Goal: Task Accomplishment & Management: Manage account settings

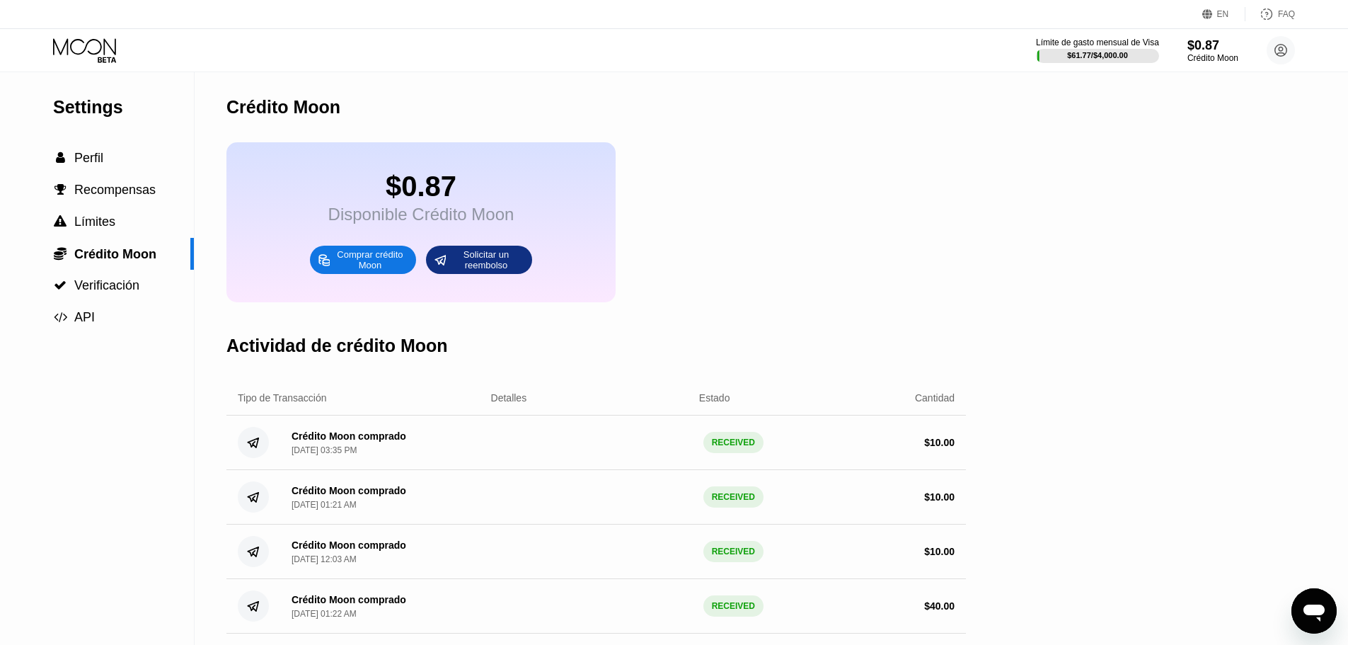
click at [1258, 281] on div "Settings  Perfil  Recompensas  Límites  Crédito Moon  Verificación  API C…" at bounding box center [674, 489] width 1348 height 834
click at [376, 271] on div "Comprar crédito Moon" at bounding box center [370, 259] width 78 height 23
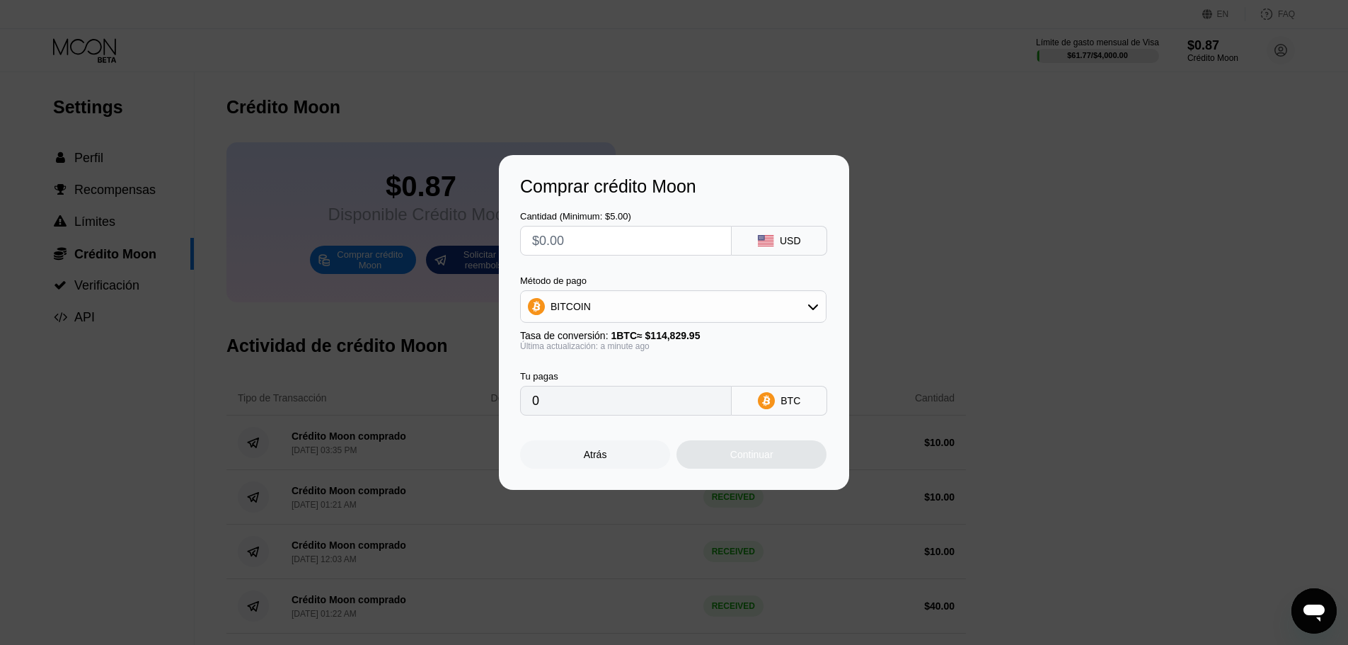
click at [635, 226] on input "text" at bounding box center [626, 240] width 188 height 28
type input "$1"
type input "0.00000871"
type input "$10"
type input "0.00008709"
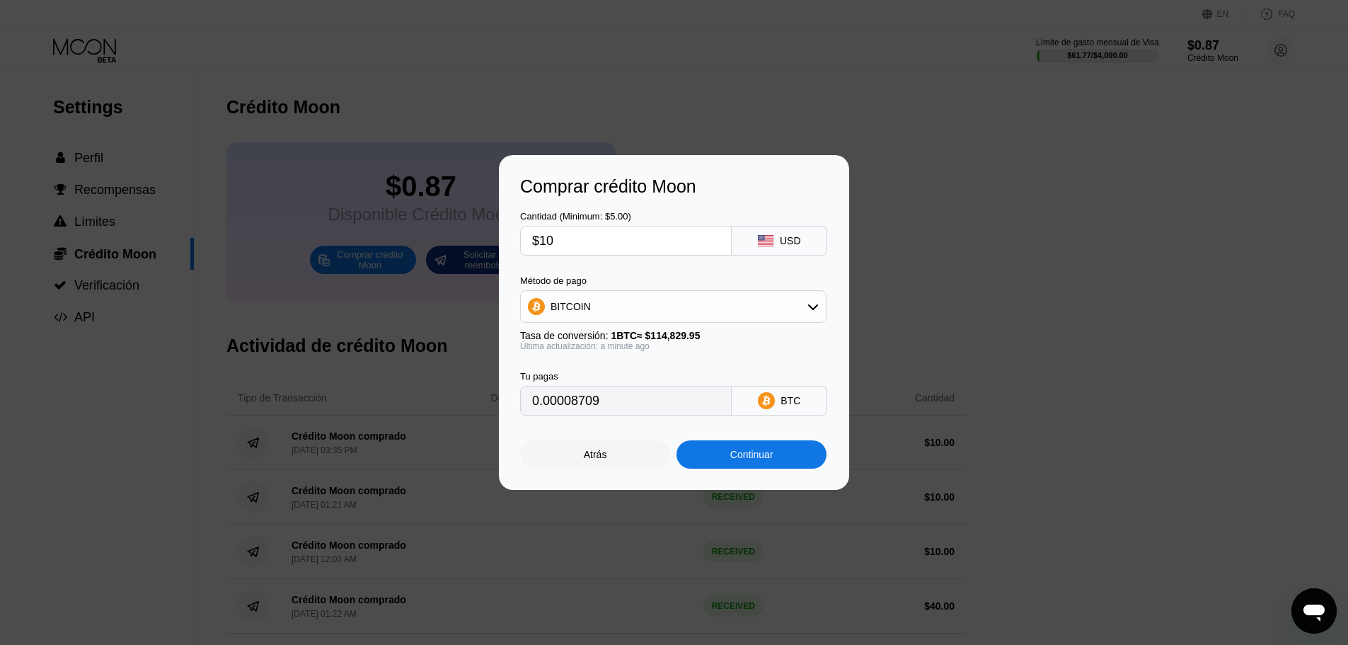
type input "$10"
click at [627, 311] on div "BITCOIN" at bounding box center [673, 306] width 305 height 28
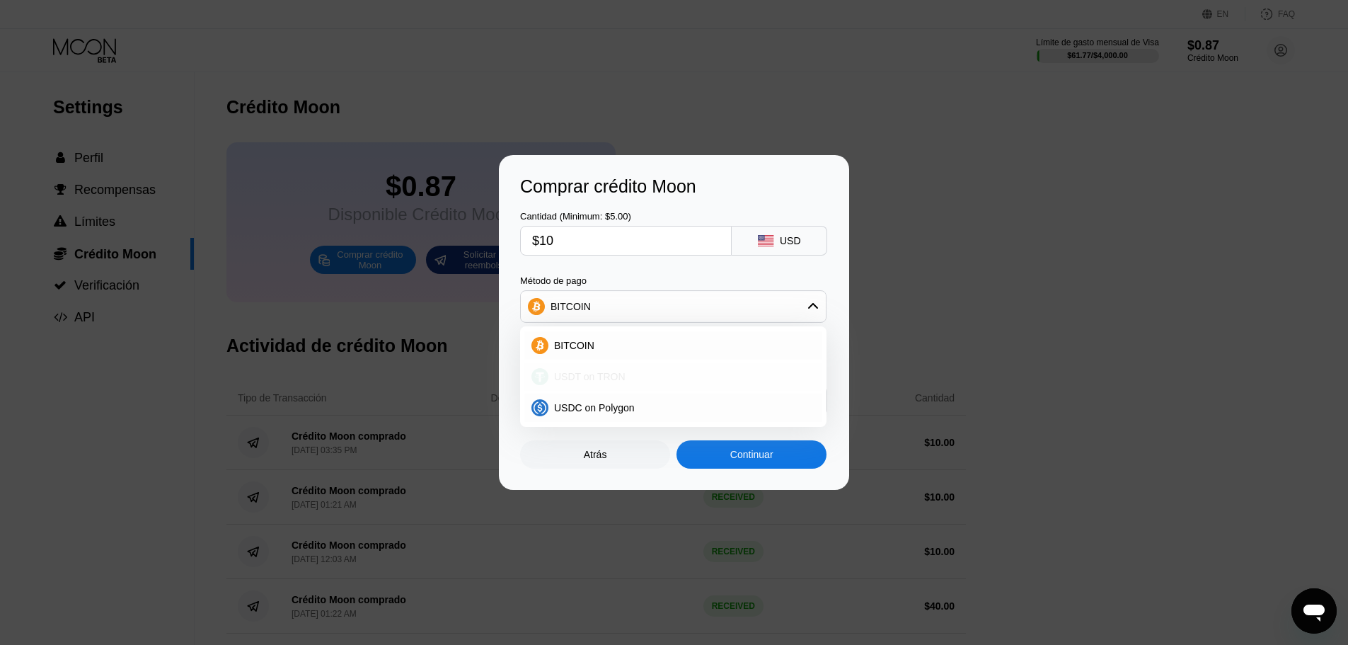
click at [576, 369] on div "USDT on TRON" at bounding box center [673, 376] width 298 height 28
type input "10.10"
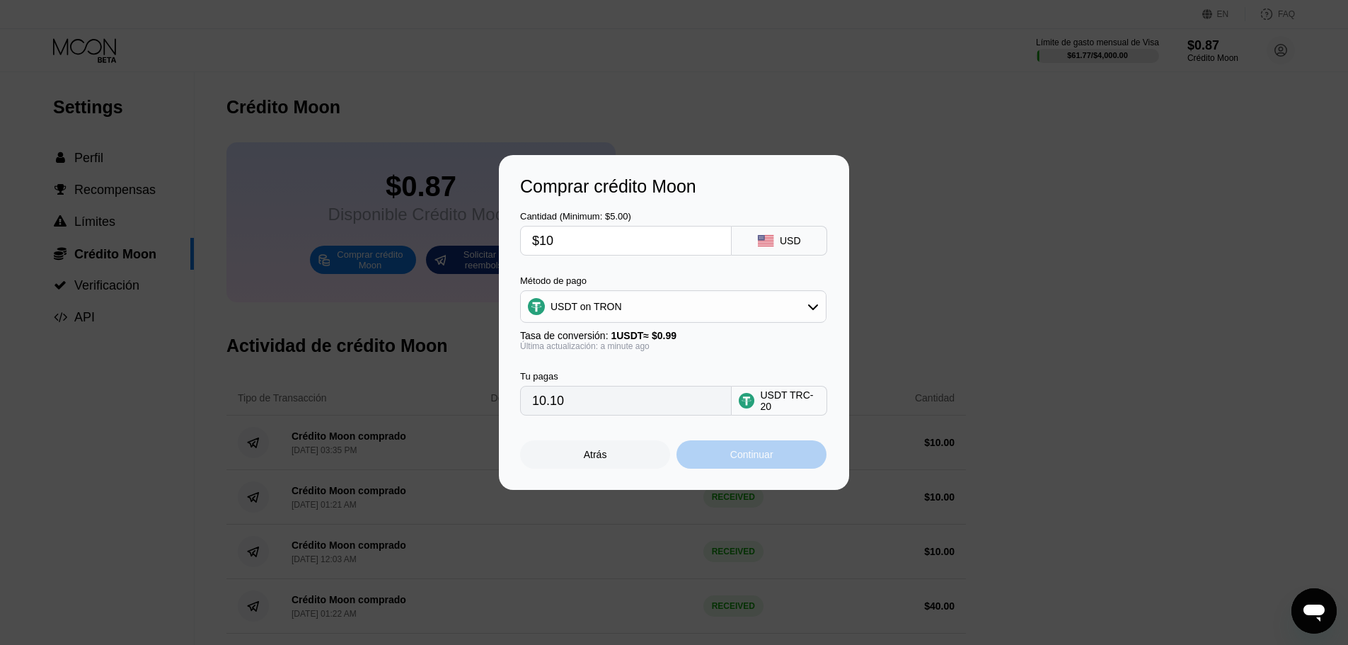
click at [753, 453] on div "Continuar" at bounding box center [751, 454] width 43 height 11
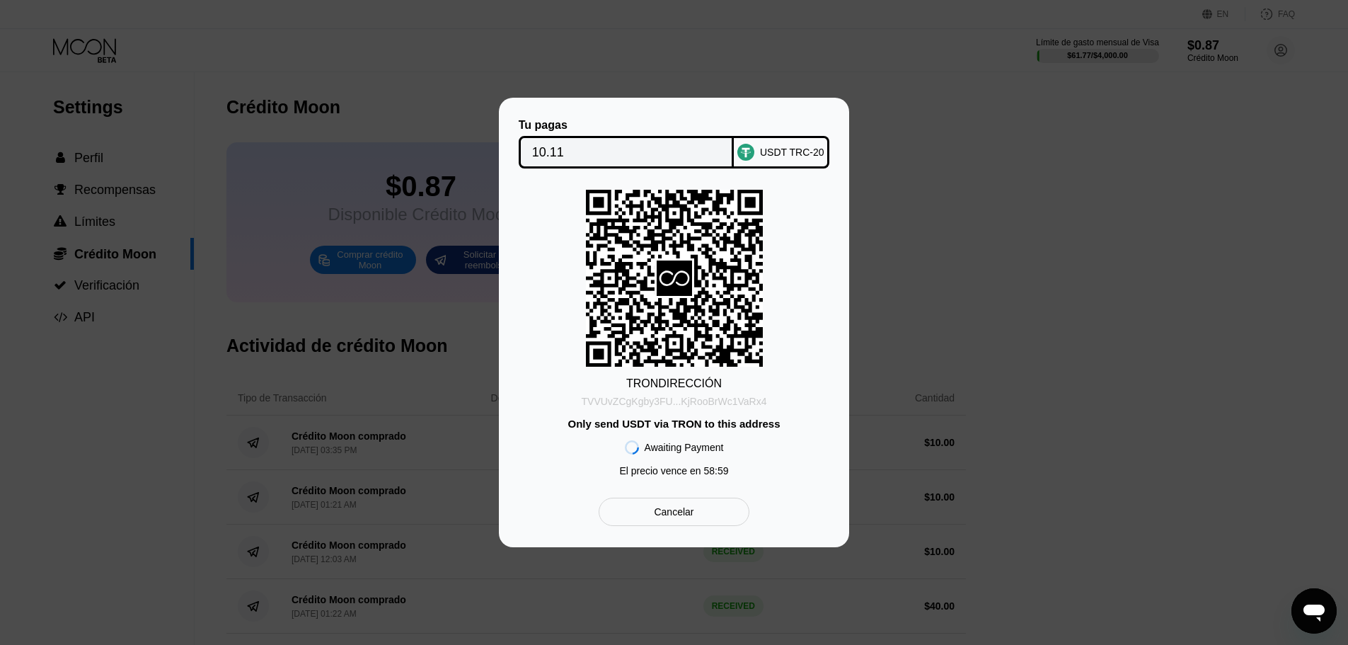
click at [730, 406] on div "TVVUvZCgKgby3FU...KjRooBrWc1VaRx4" at bounding box center [674, 401] width 185 height 11
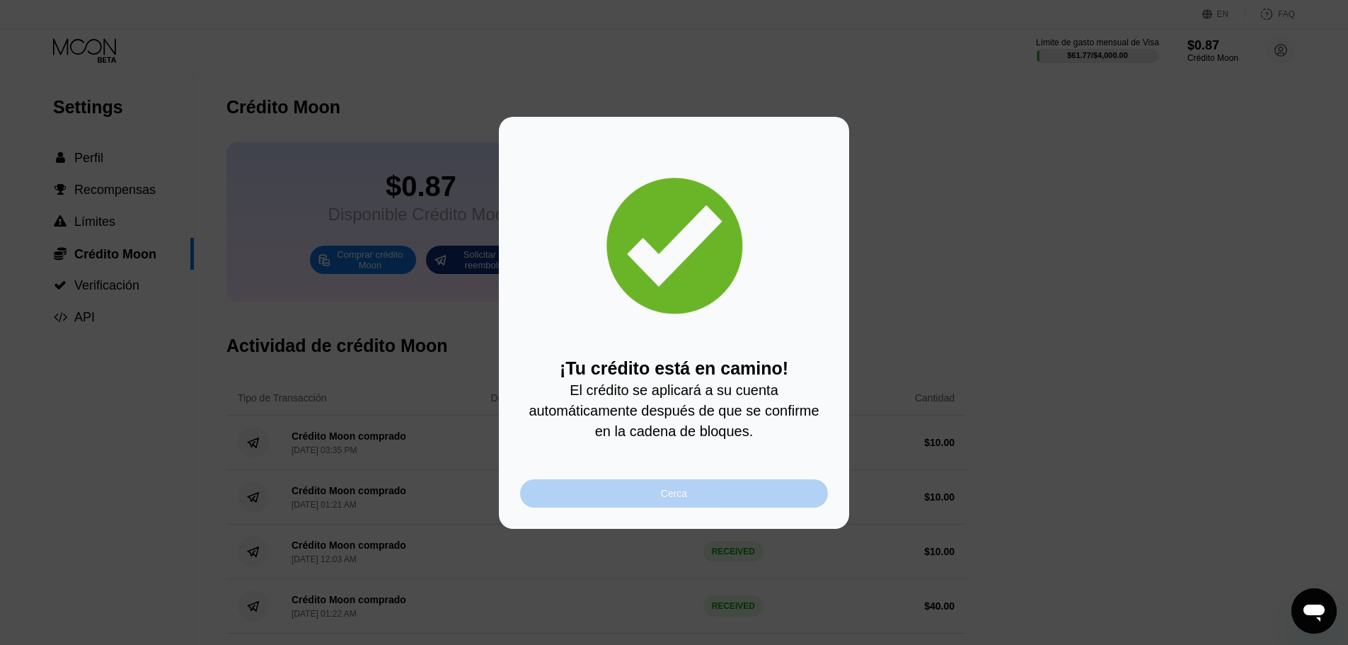
click at [750, 500] on div "Cerca" at bounding box center [674, 493] width 308 height 28
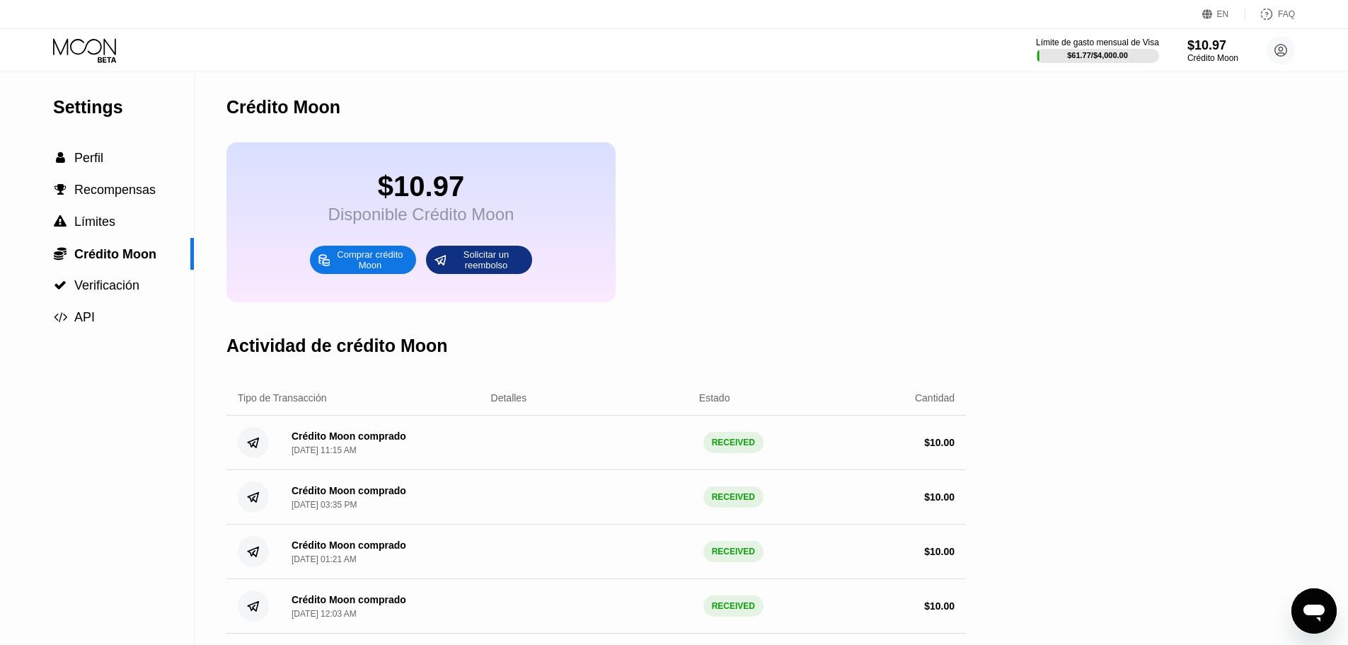
click at [91, 21] on div "EN Idioma Select an item Ahorrar FAQ" at bounding box center [674, 14] width 1348 height 29
click at [93, 19] on div "EN Idioma Select an item Ahorrar FAQ" at bounding box center [674, 14] width 1348 height 29
click at [88, 51] on icon at bounding box center [84, 46] width 63 height 16
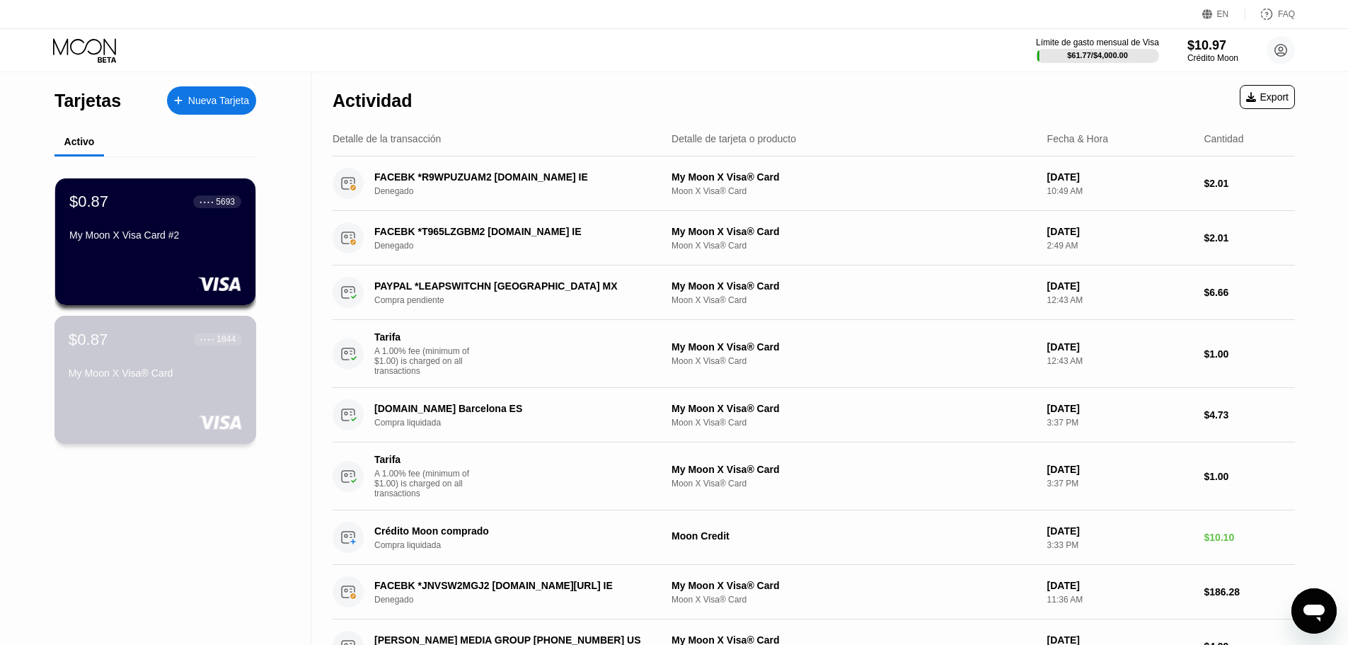
click at [120, 356] on div "$0.87 ● ● ● ● 1844 My Moon X Visa® Card" at bounding box center [155, 357] width 173 height 54
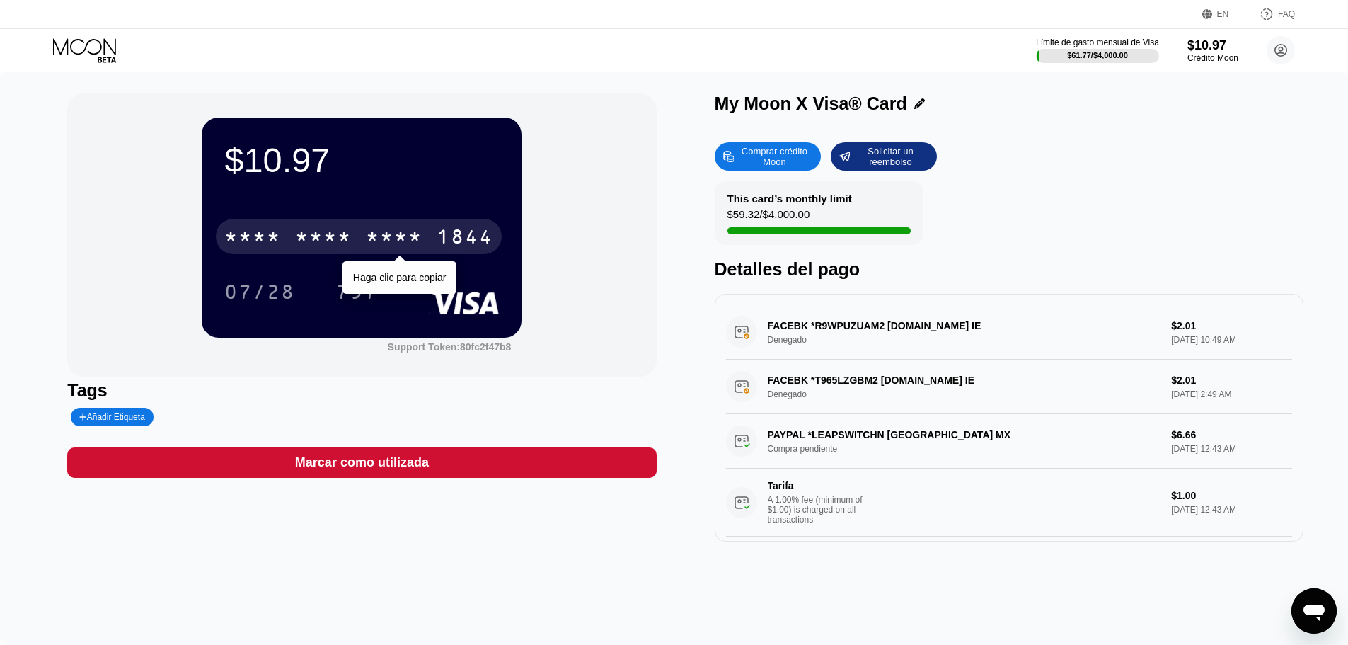
click at [377, 235] on div "* * * *" at bounding box center [394, 238] width 57 height 23
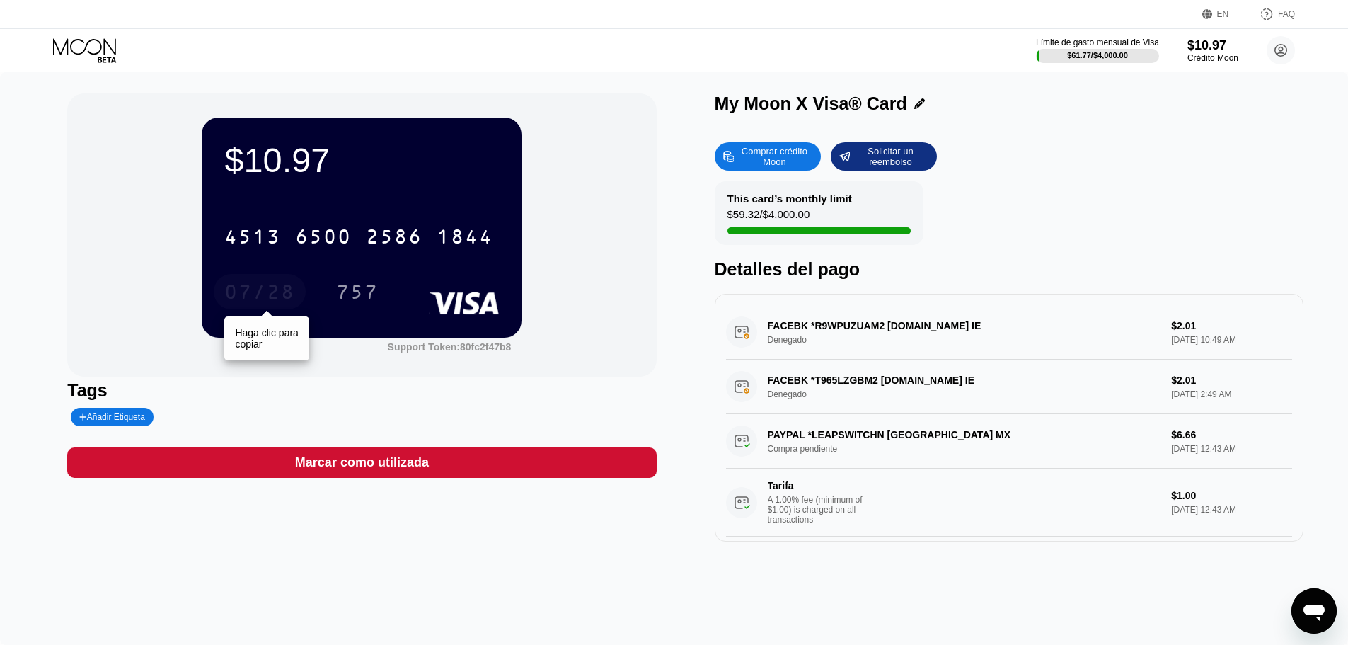
click at [250, 305] on div "07/28" at bounding box center [259, 293] width 71 height 23
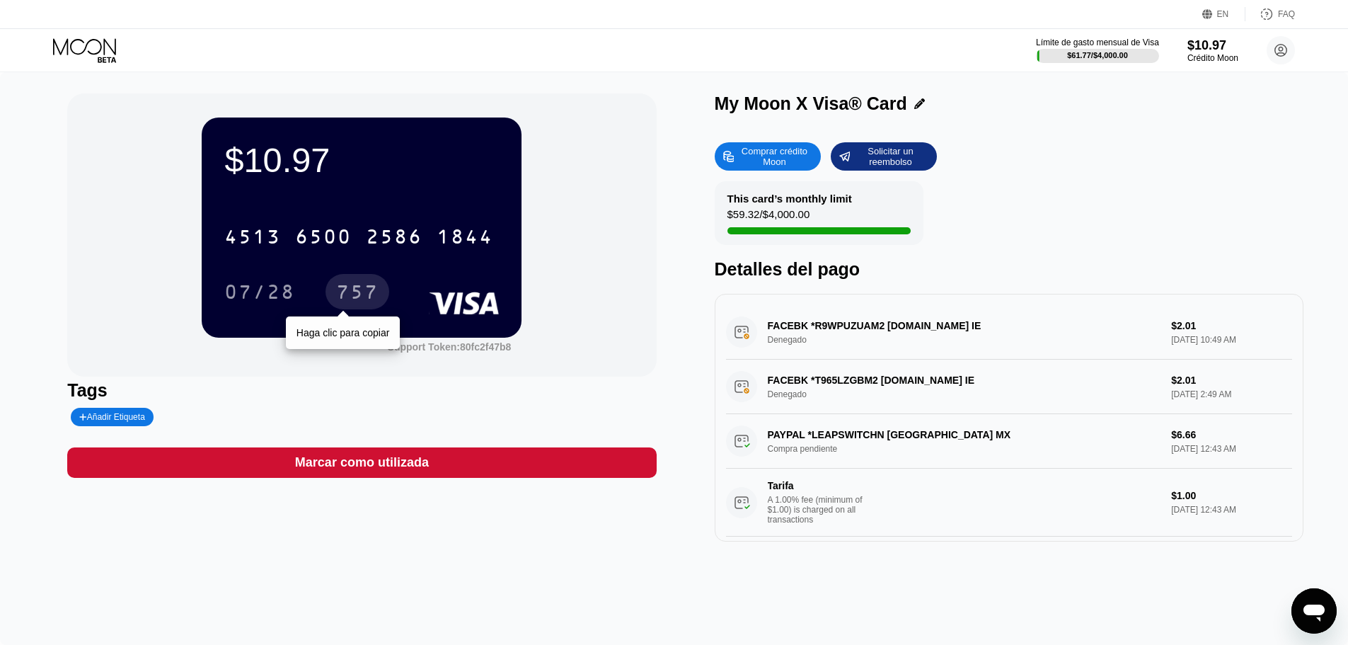
click at [371, 289] on div "757" at bounding box center [357, 293] width 42 height 23
click at [93, 45] on icon at bounding box center [86, 50] width 66 height 25
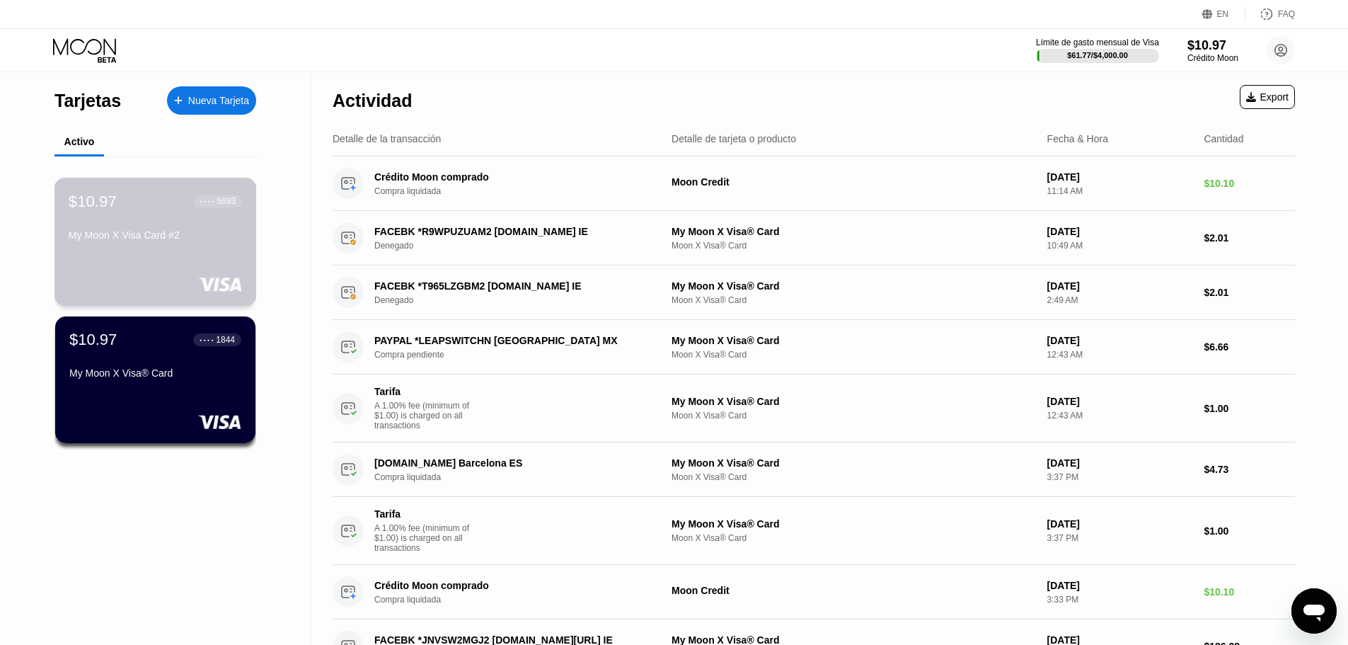
click at [125, 236] on div "My Moon X Visa Card #2" at bounding box center [155, 234] width 173 height 11
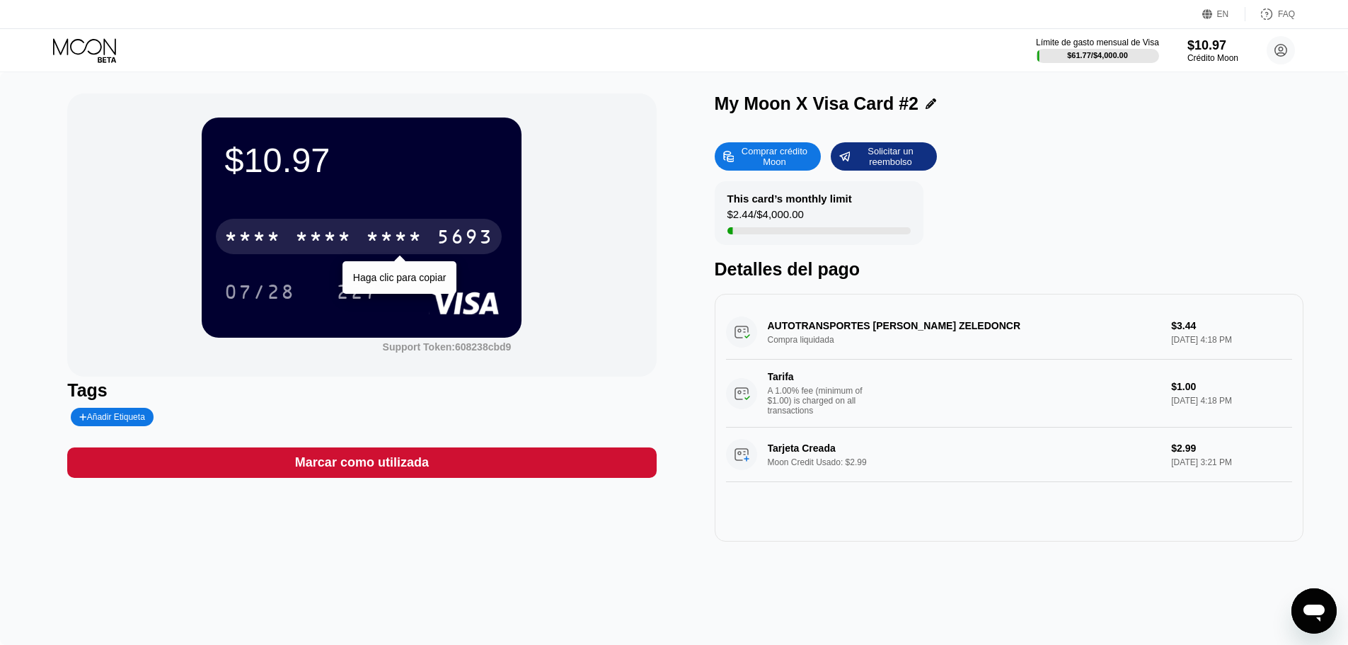
click at [334, 227] on div "* * * * * * * * * * * * 5693" at bounding box center [359, 236] width 286 height 35
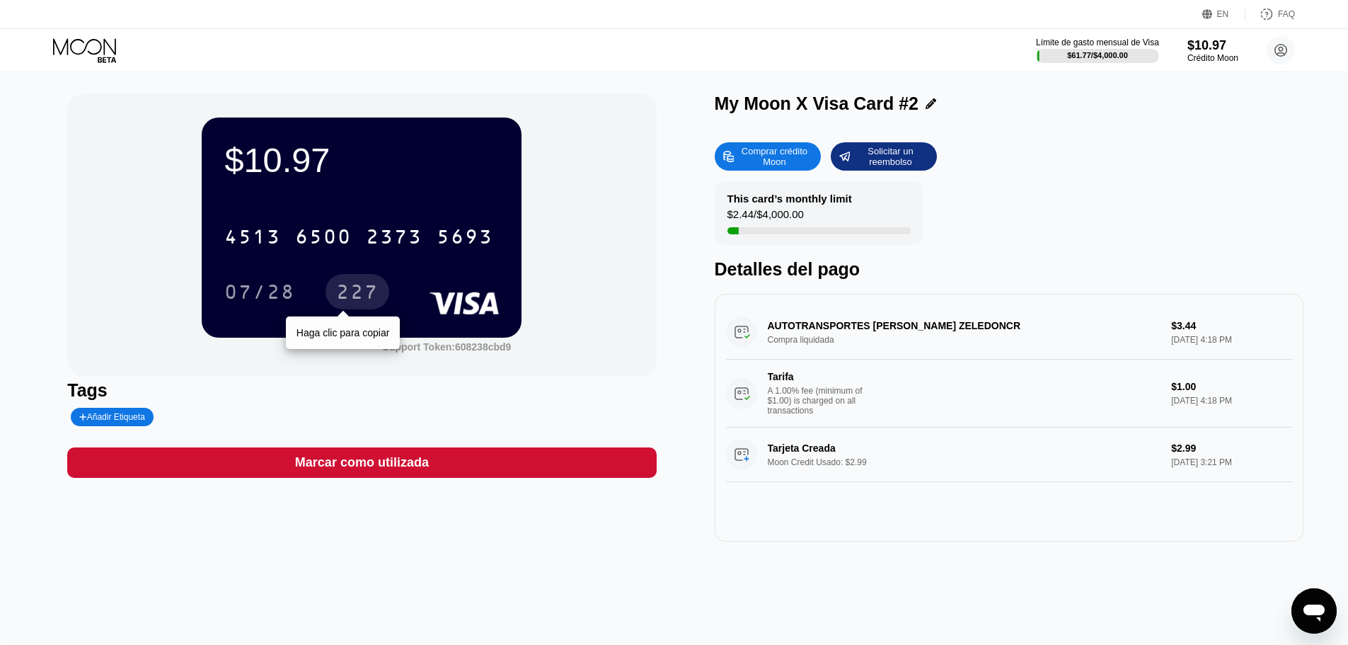
click at [364, 285] on div "227" at bounding box center [357, 293] width 42 height 23
click at [0, 142] on div "$10.97 4513 6500 2373 5693 07/28 227 Support Token: 608238cbd9 Tags Añadir Etiq…" at bounding box center [674, 358] width 1348 height 572
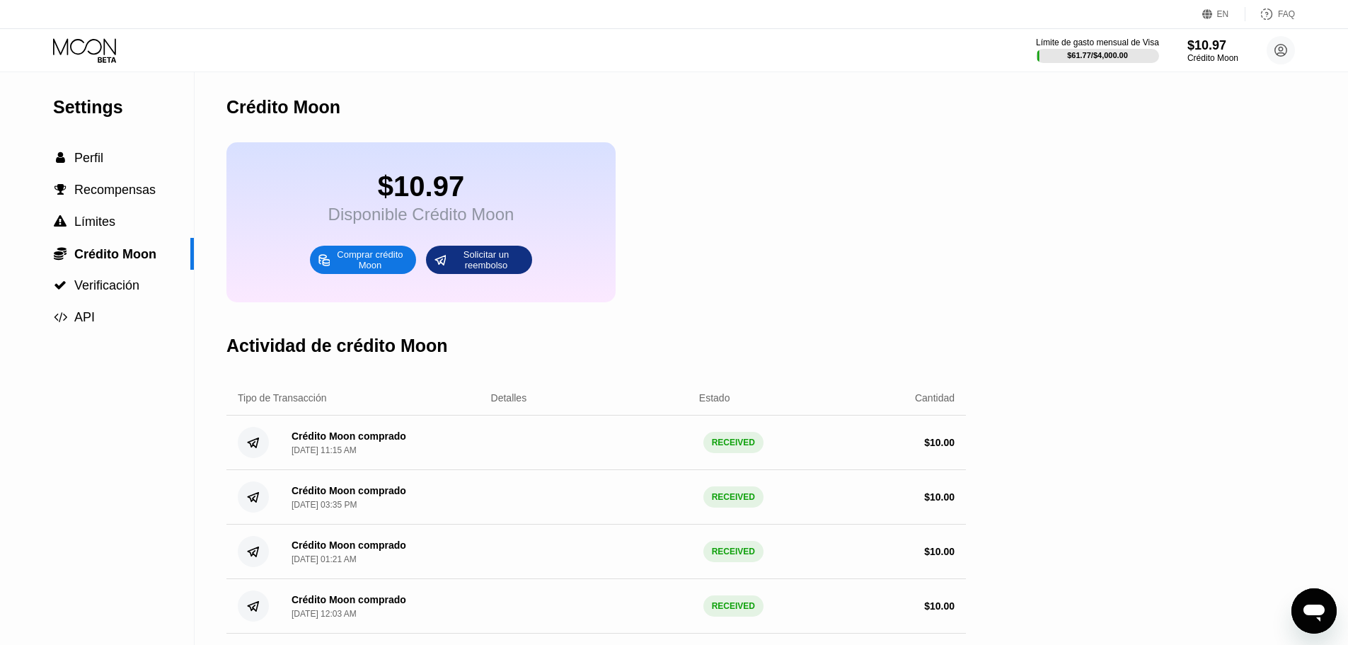
click at [0, 381] on div "Settings  Perfil  Recompensas  Límites  Crédito Moon  Verificación  API" at bounding box center [97, 516] width 195 height 888
click at [93, 35] on div "Límite de gasto mensual de Visa $61.77 / $4,000.00 $10.97 Crédito Moon [PERSON_…" at bounding box center [674, 50] width 1348 height 42
click at [92, 52] on icon at bounding box center [86, 50] width 66 height 25
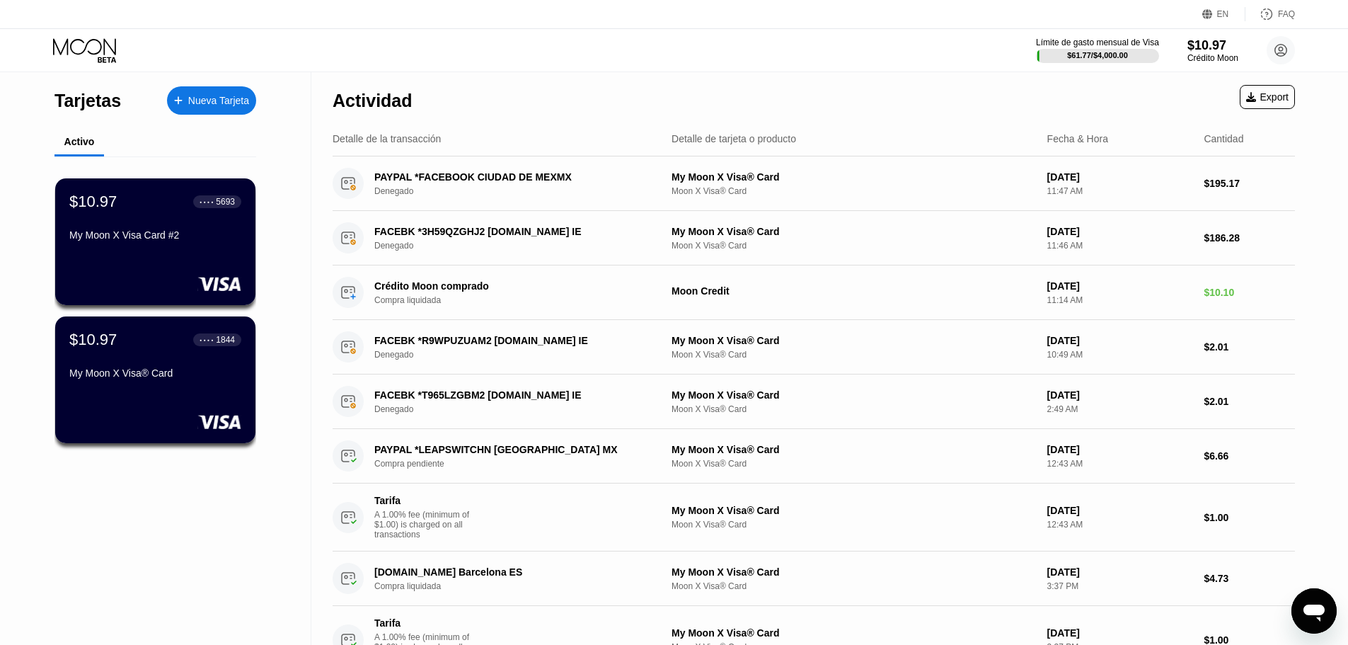
click at [77, 49] on icon at bounding box center [86, 50] width 66 height 25
click at [1279, 57] on circle at bounding box center [1281, 50] width 28 height 28
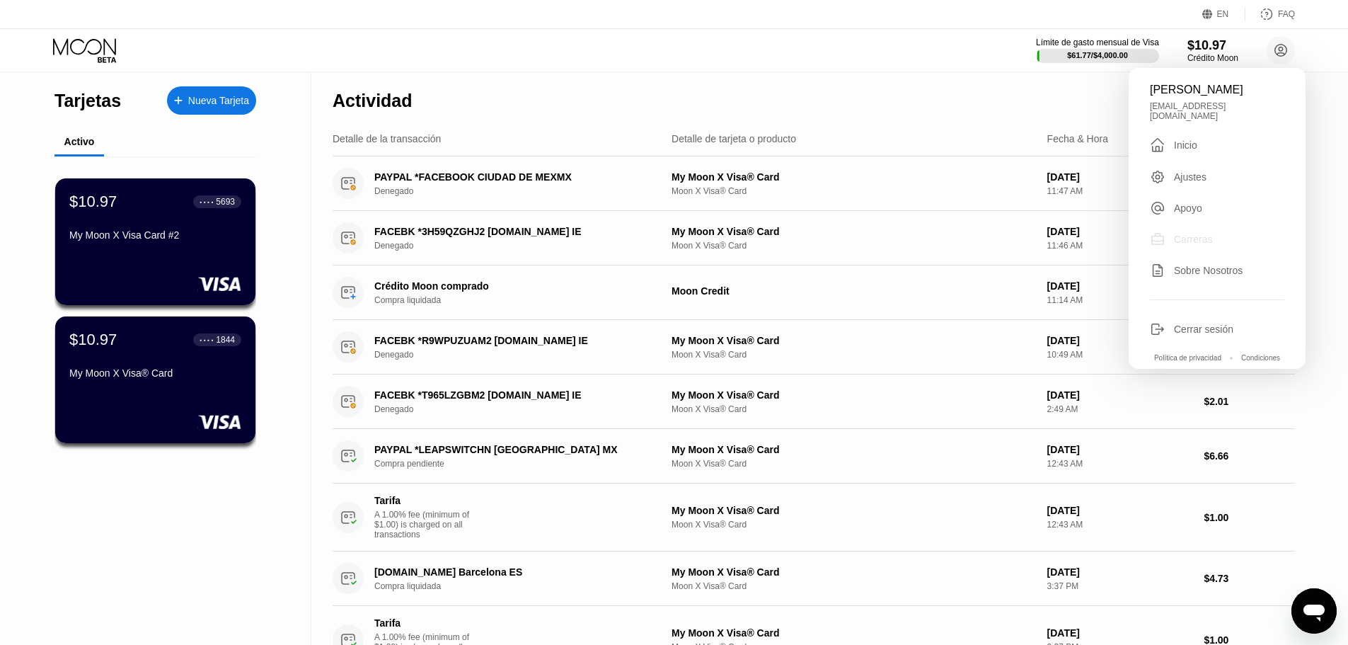
click at [1182, 237] on div "Carreras" at bounding box center [1193, 239] width 38 height 11
click at [67, 487] on div "$10.97 ● ● ● ● 5693 My Moon X Visa Card #2 $10.97 ● ● ● ● 1844 My Moon X Visa® …" at bounding box center [155, 321] width 202 height 330
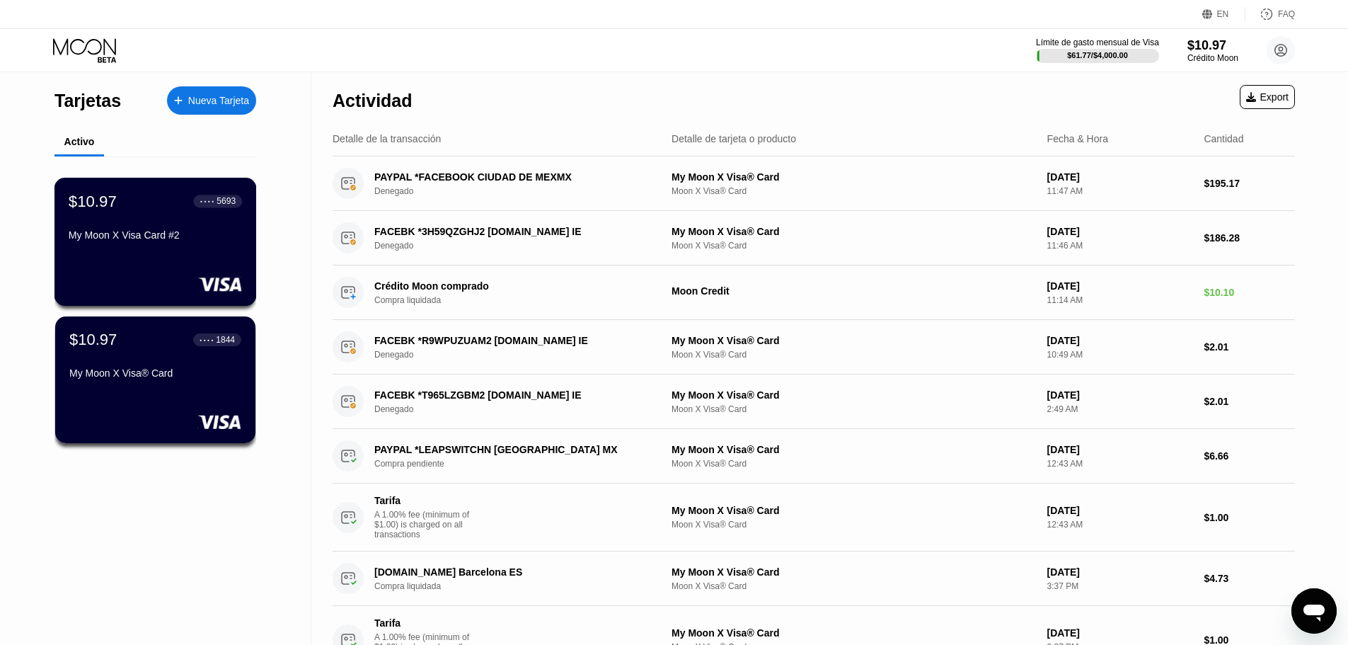
click at [159, 246] on div "My Moon X Visa Card #2" at bounding box center [155, 237] width 173 height 17
